Goal: Feedback & Contribution: Submit feedback/report problem

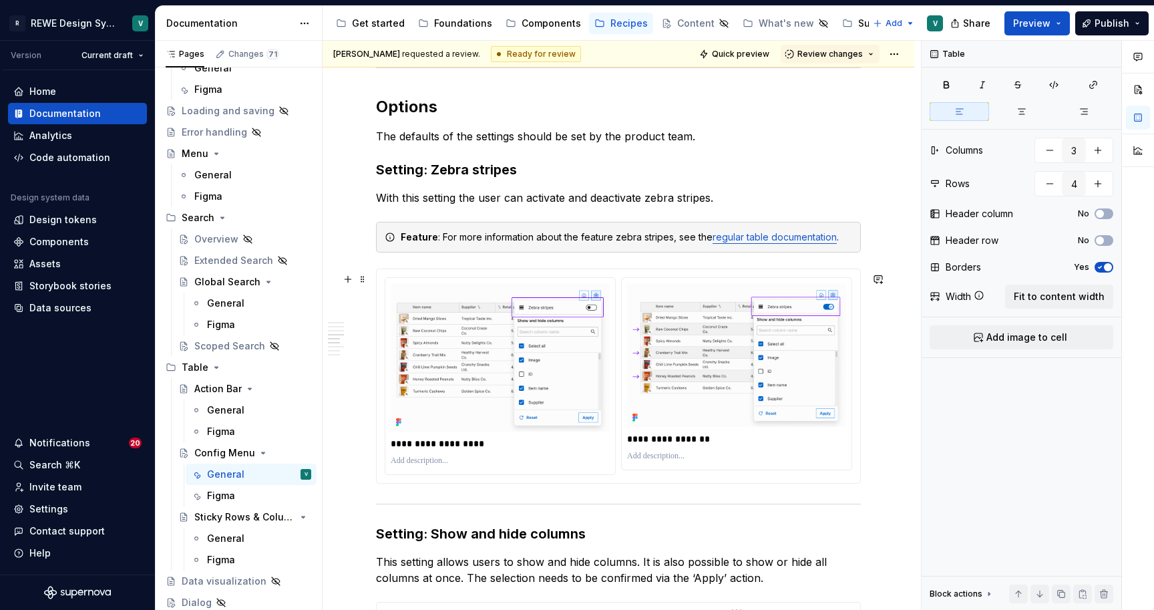
scroll to position [2296, 0]
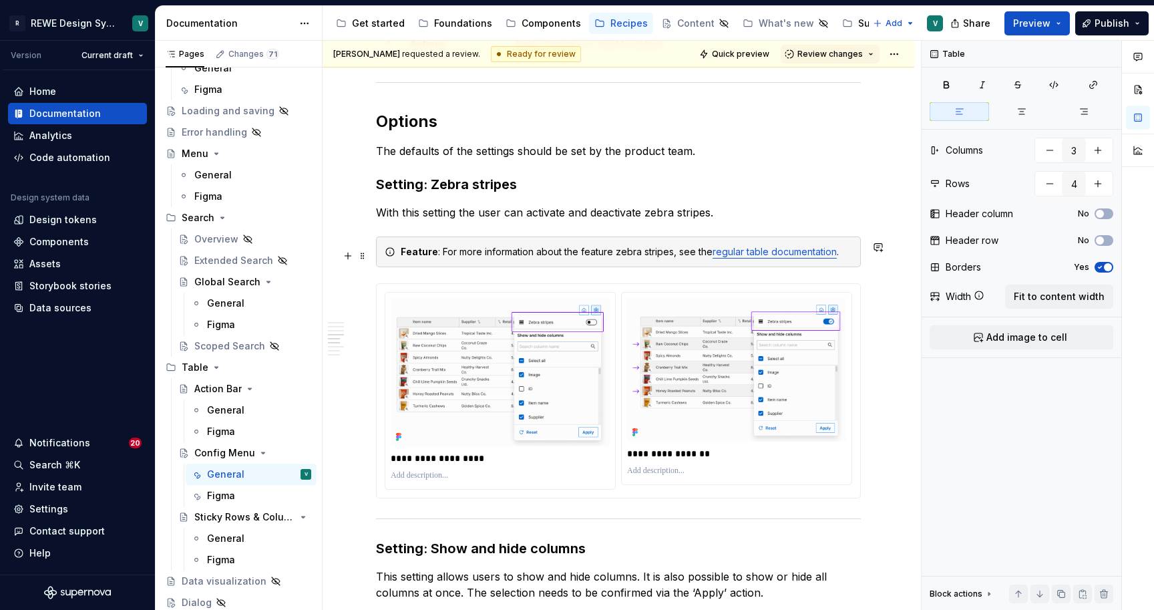
click at [652, 254] on div "Feature : For more information about the feature zebra stripes, see the regular…" at bounding box center [626, 251] width 451 height 13
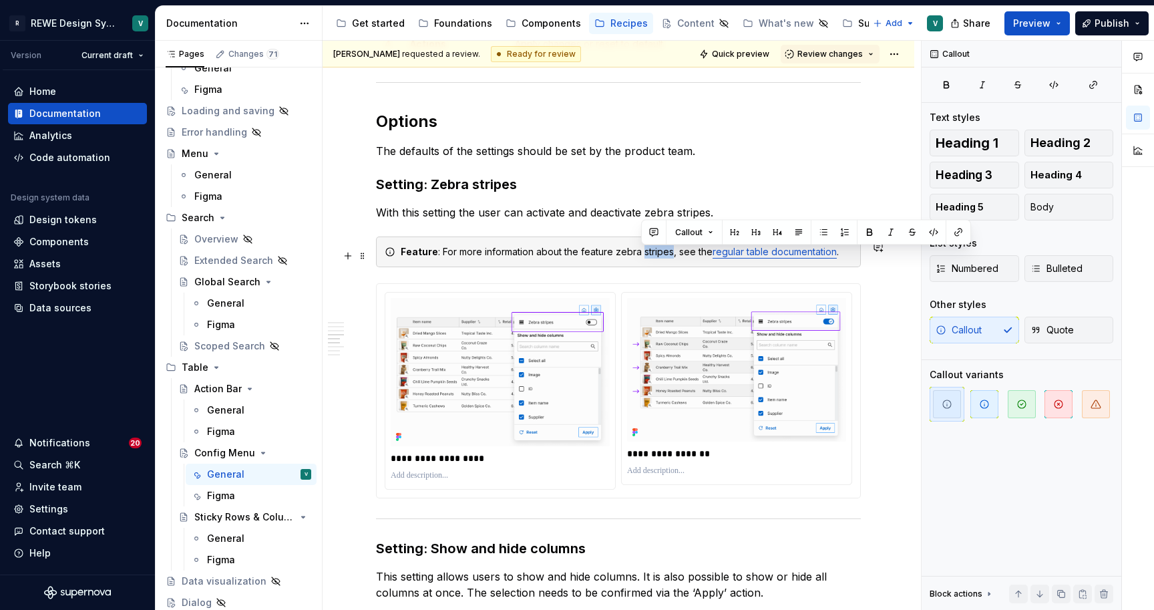
click at [652, 254] on div "Feature : For more information about the feature zebra stripes, see the regular…" at bounding box center [626, 251] width 451 height 13
click at [589, 256] on div "Feature : For more information about the feature zebra stripes, see the regular…" at bounding box center [626, 251] width 451 height 13
click at [634, 254] on div "Feature : For more information about the zebra stripes, see the regular table d…" at bounding box center [626, 251] width 451 height 13
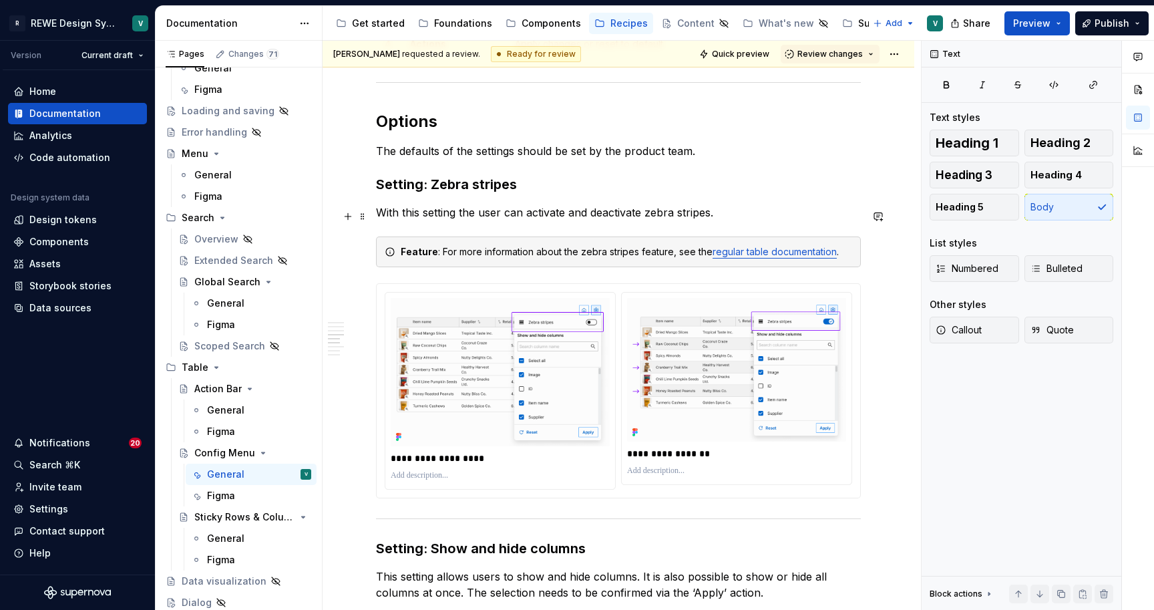
click at [640, 220] on p "With this setting the user can activate and deactivate zebra stripes." at bounding box center [618, 212] width 485 height 16
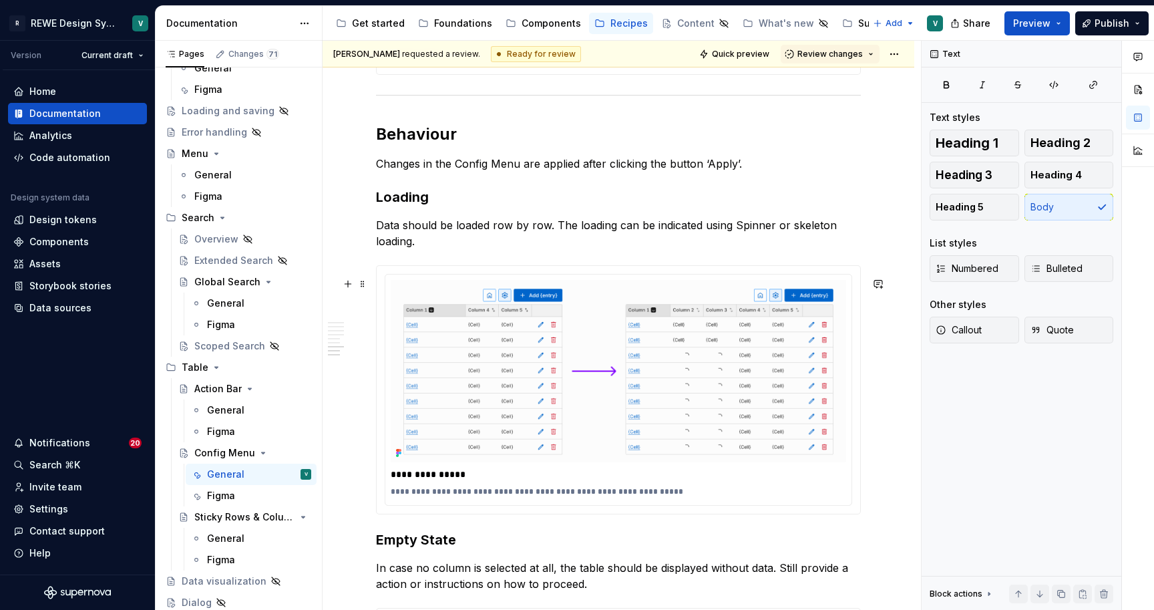
scroll to position [3386, 0]
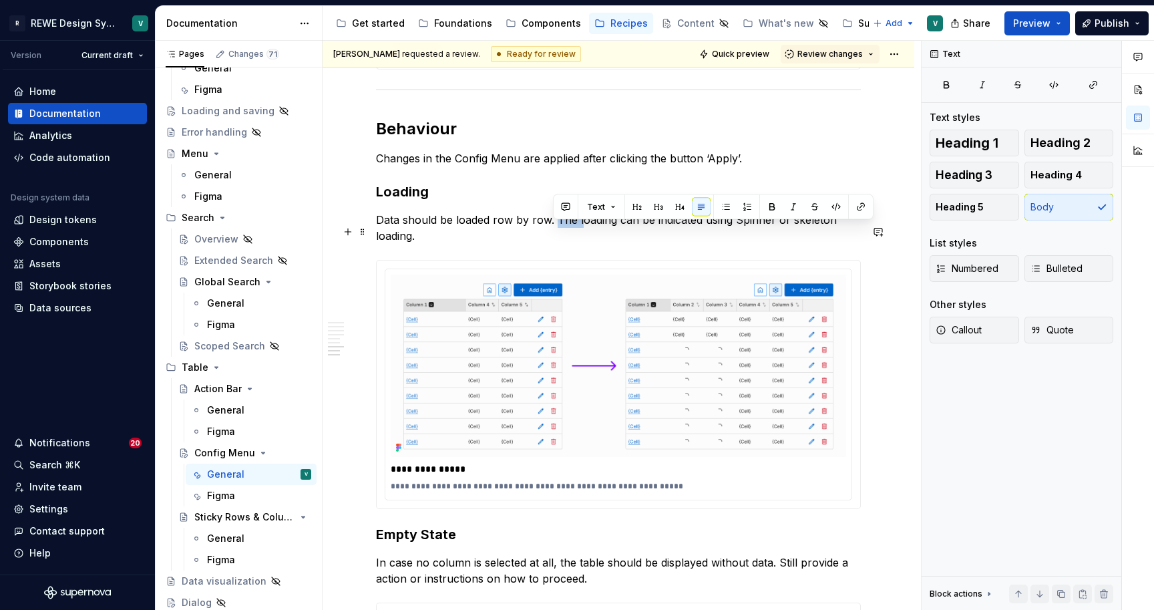
drag, startPoint x: 578, startPoint y: 232, endPoint x: 552, endPoint y: 232, distance: 26.0
click at [552, 232] on p "Data should be loaded row by row. The loading can be indicated using Spinner or…" at bounding box center [618, 228] width 485 height 32
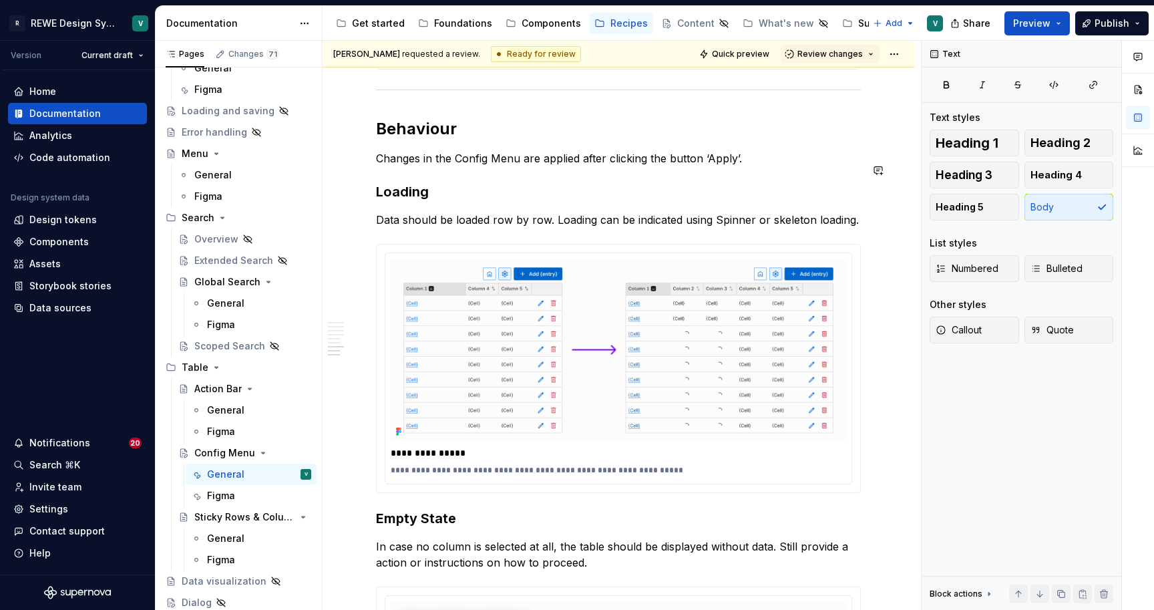
click at [714, 228] on p "Data should be loaded row by row. Loading can be indicated using Spinner or ske…" at bounding box center [618, 220] width 485 height 16
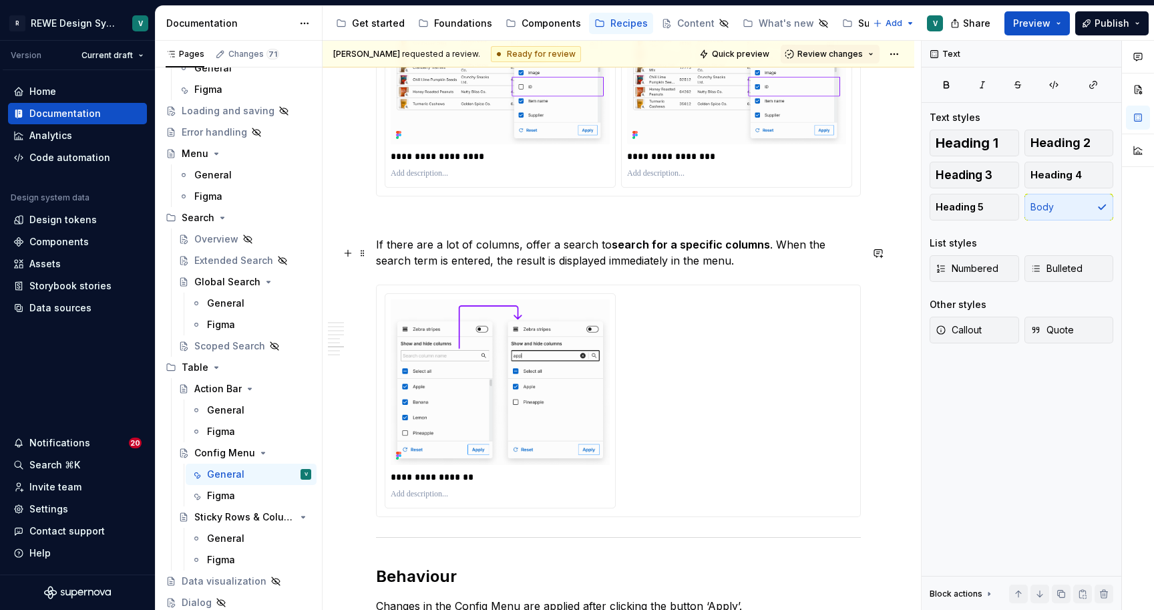
click at [662, 251] on strong "search for a specific columns" at bounding box center [691, 244] width 158 height 13
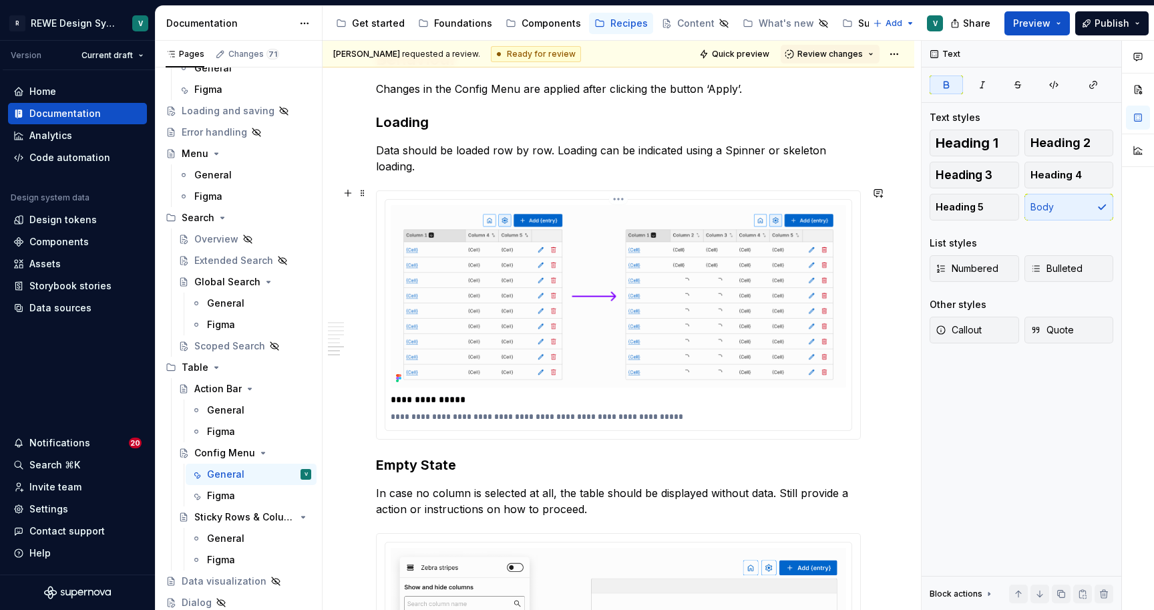
scroll to position [3466, 0]
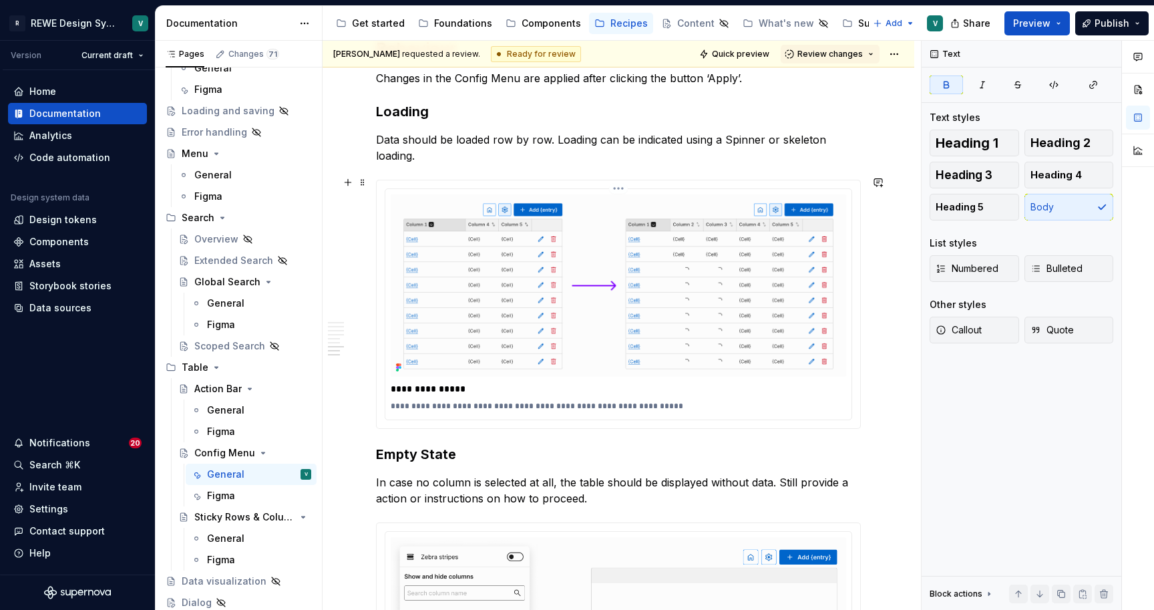
click at [487, 405] on p "**********" at bounding box center [622, 406] width 462 height 11
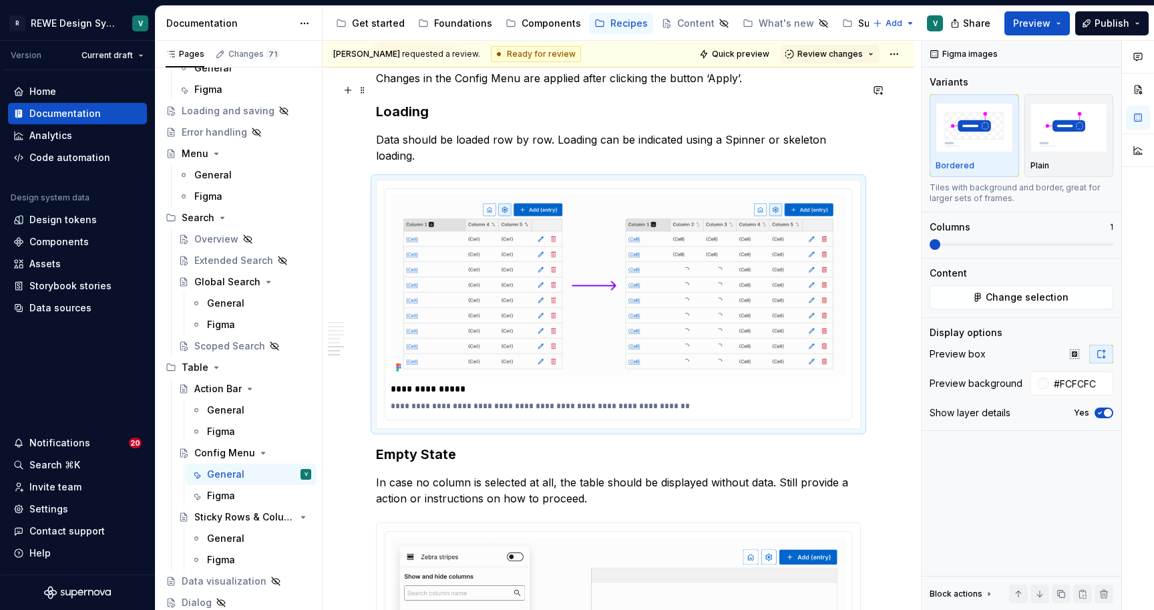
click at [567, 86] on p "Changes in the Config Menu are applied after clicking the button ‘Apply’." at bounding box center [618, 78] width 485 height 16
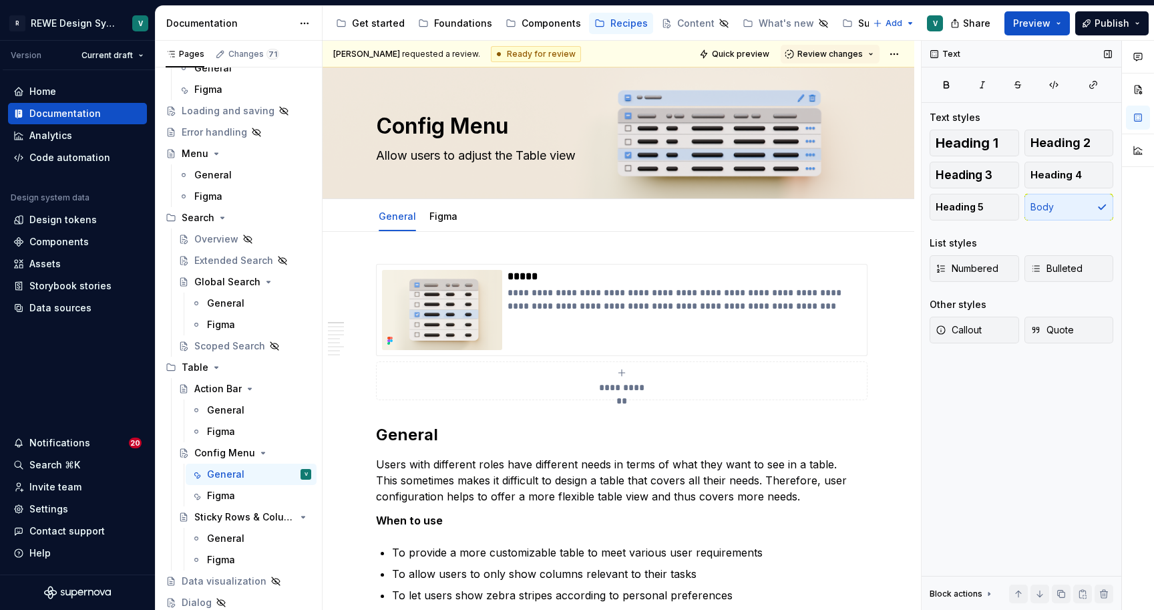
scroll to position [0, 0]
click at [453, 210] on div "Figma" at bounding box center [443, 216] width 28 height 13
click at [443, 217] on link "Figma" at bounding box center [443, 215] width 28 height 11
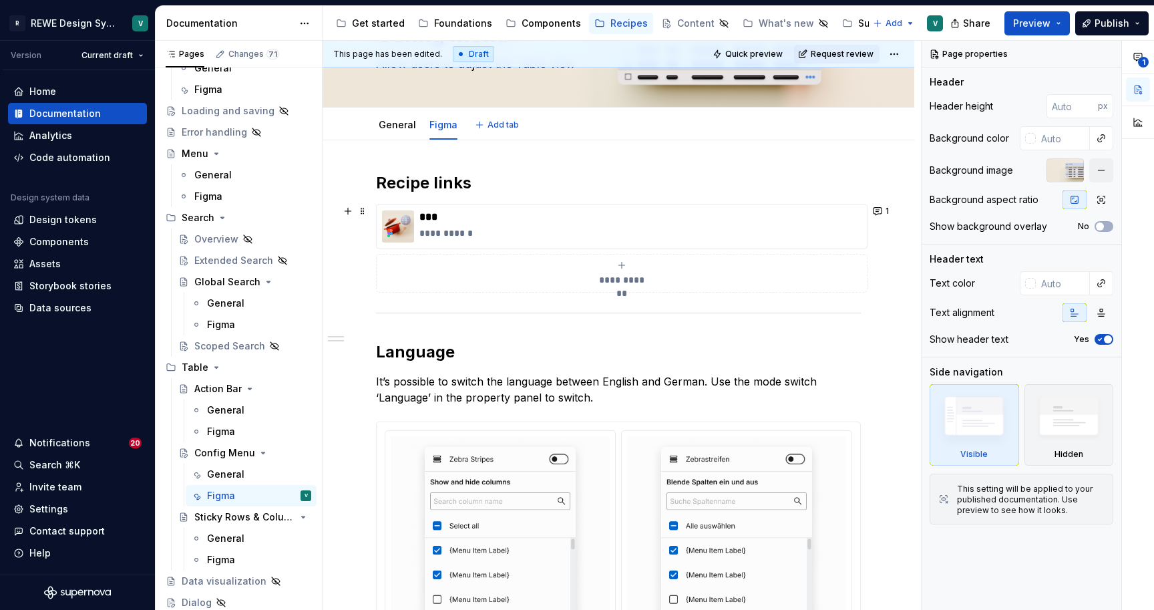
scroll to position [92, 0]
type textarea "*"
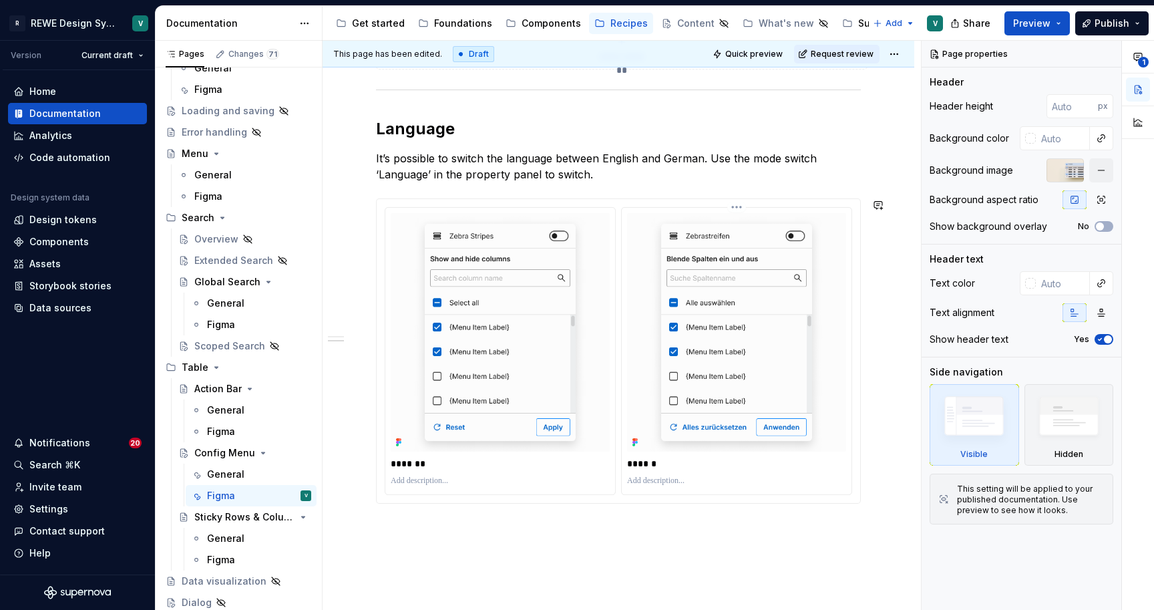
scroll to position [302, 0]
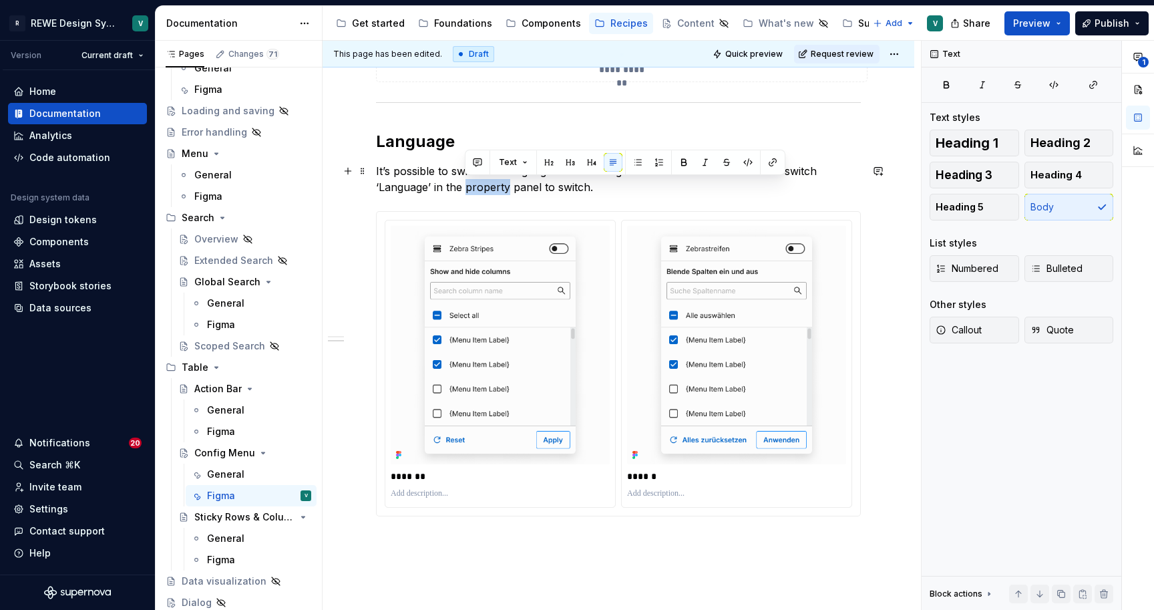
drag, startPoint x: 507, startPoint y: 187, endPoint x: 467, endPoint y: 187, distance: 40.1
click at [467, 187] on p "It’s possible to switch the language between English and German. Use the mode s…" at bounding box center [618, 179] width 485 height 32
click at [596, 188] on p "It’s possible to switch the language between English and German. Use the mode s…" at bounding box center [618, 179] width 485 height 32
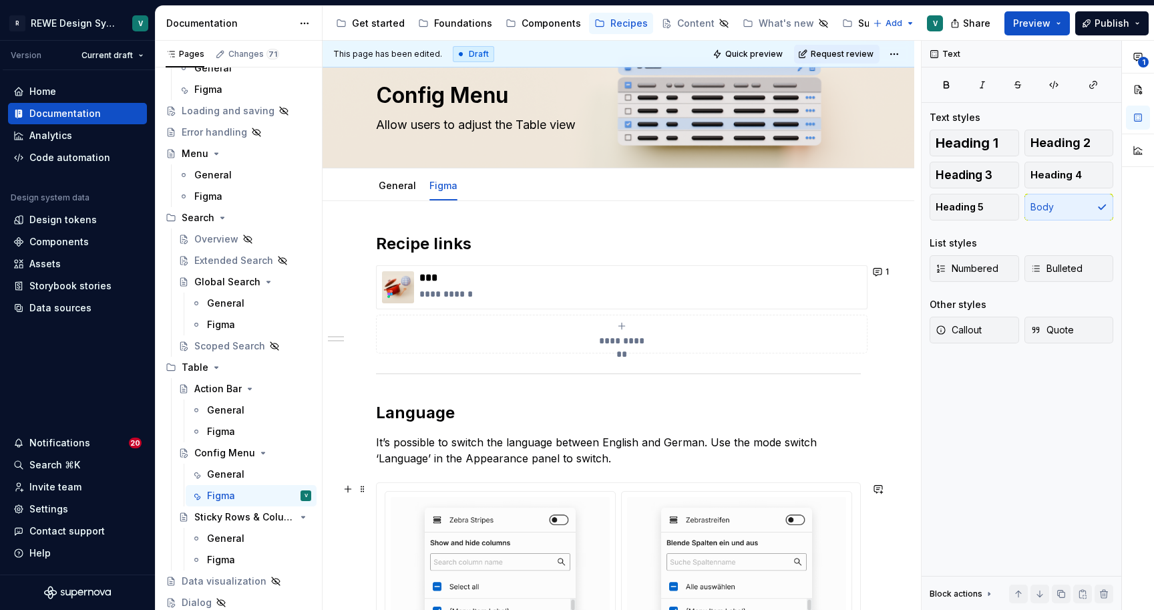
scroll to position [37, 0]
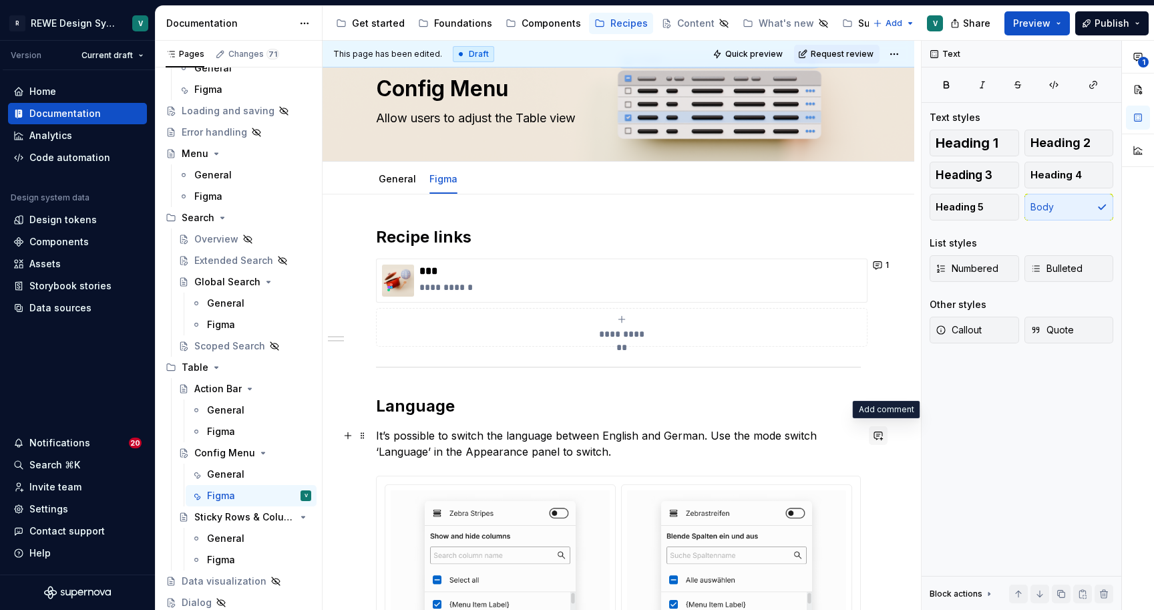
type textarea "*"
click at [884, 435] on button "button" at bounding box center [878, 435] width 19 height 19
click at [732, 461] on span "Habe hier "property panel"" at bounding box center [750, 458] width 122 height 11
click at [841, 462] on p "Habe hier statt "property panel"" at bounding box center [787, 459] width 196 height 14
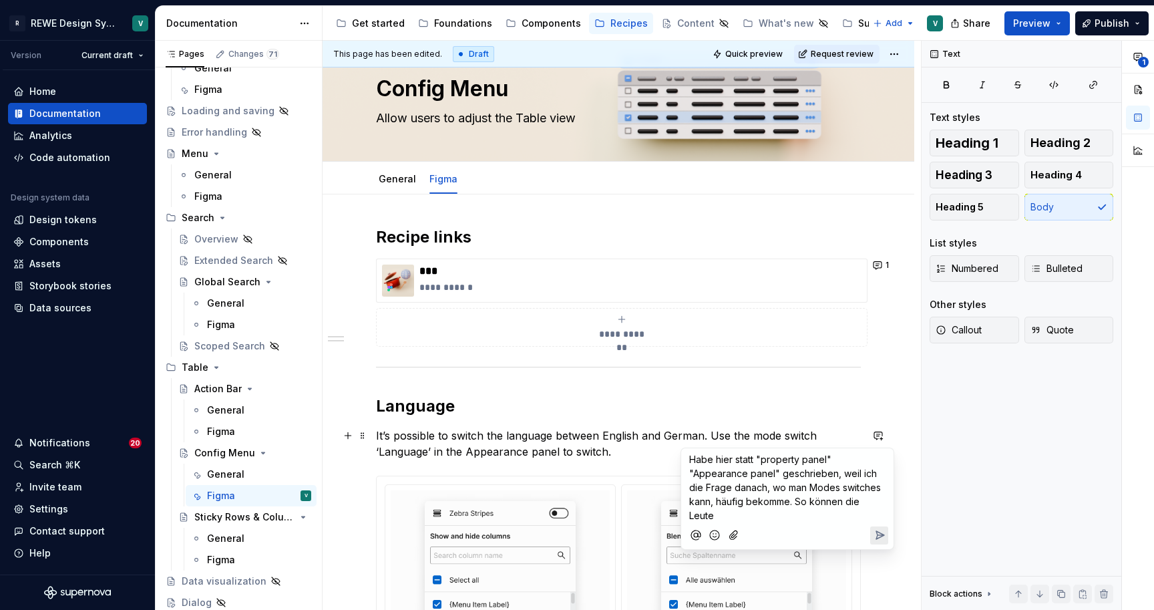
click at [743, 459] on span "Habe hier statt "property panel" "Appearance panel" geschrieben, weil ich die F…" at bounding box center [786, 486] width 194 height 67
click at [812, 461] on span "Habe hier "property panel" "Appearance panel" geschrieben, weil ich die Frage d…" at bounding box center [782, 479] width 186 height 53
click at [753, 474] on span "Habe hier "property panel" mit "Appearance panel" geschrieben, weil ich die Fra…" at bounding box center [786, 486] width 194 height 67
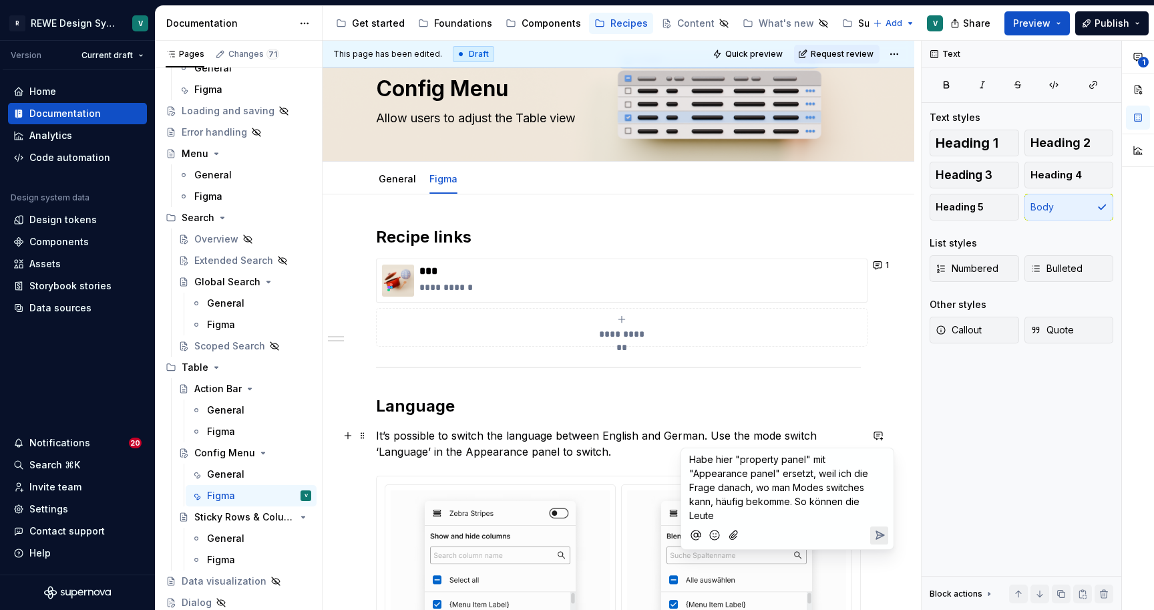
click at [838, 499] on p "Habe hier "property panel" mit "Appearance panel" ersetzt, weil ich die Frage d…" at bounding box center [787, 487] width 196 height 70
click at [794, 475] on span "Habe hier "property panel" mit "Appearance panel" ersetzt, weil ich die Frage d…" at bounding box center [780, 493] width 182 height 81
click at [880, 542] on icon "Send" at bounding box center [879, 548] width 13 height 13
